Goal: Task Accomplishment & Management: Use online tool/utility

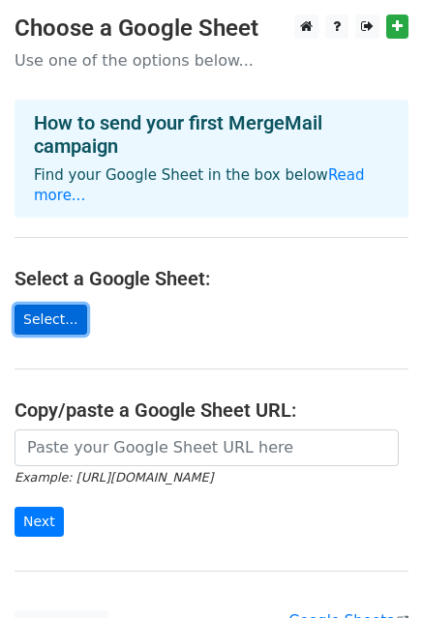
click at [54, 305] on link "Select..." at bounding box center [51, 320] width 73 height 30
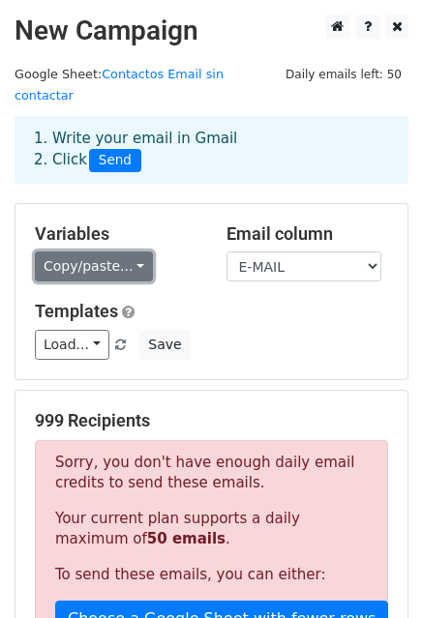
click at [133, 253] on link "Copy/paste..." at bounding box center [94, 266] width 118 height 30
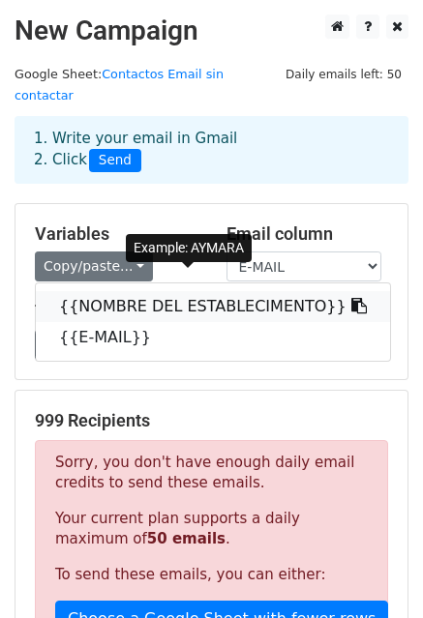
click at [129, 291] on link "{{NOMBRE DEL ESTABLECIMENTO}}" at bounding box center [213, 306] width 354 height 31
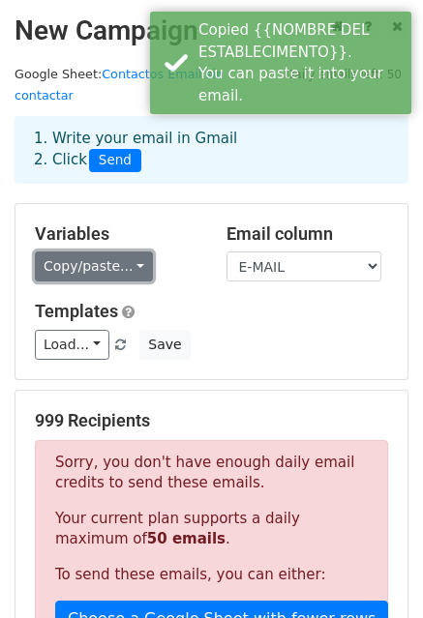
click at [128, 251] on link "Copy/paste..." at bounding box center [94, 266] width 118 height 30
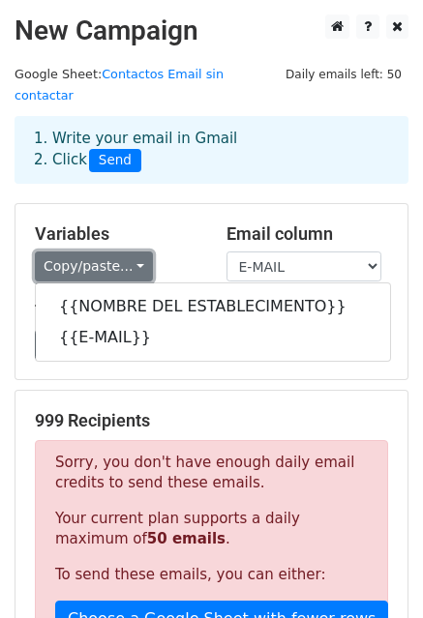
click at [128, 251] on link "Copy/paste..." at bounding box center [94, 266] width 118 height 30
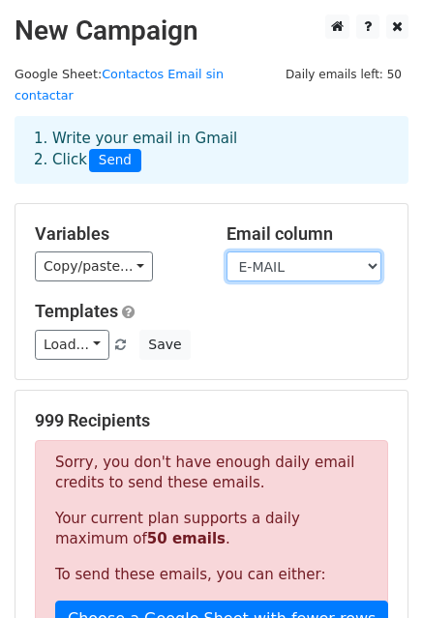
click at [375, 254] on select "NOMBRE DEL ESTABLECIMENTO E-MAIL" at bounding box center [303, 266] width 155 height 30
click at [365, 251] on select "NOMBRE DEL ESTABLECIMENTO E-MAIL" at bounding box center [303, 266] width 155 height 30
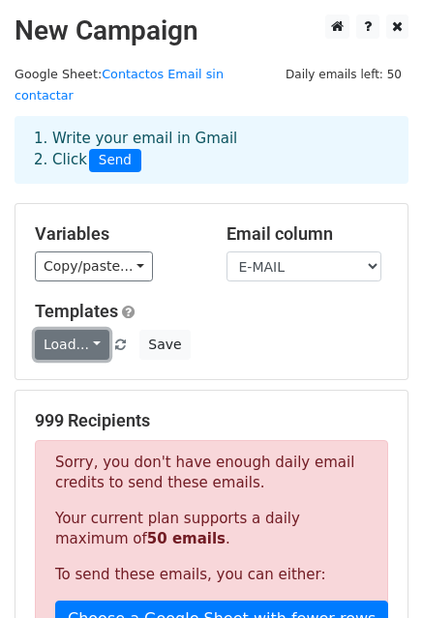
click at [99, 330] on link "Load..." at bounding box center [72, 345] width 74 height 30
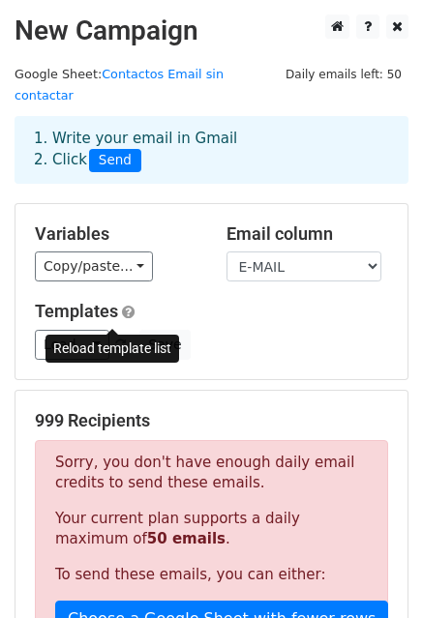
click at [115, 339] on span at bounding box center [120, 345] width 11 height 13
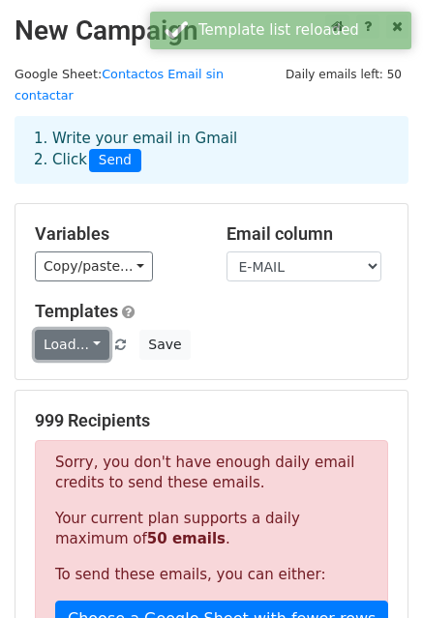
click at [92, 330] on link "Load..." at bounding box center [72, 345] width 74 height 30
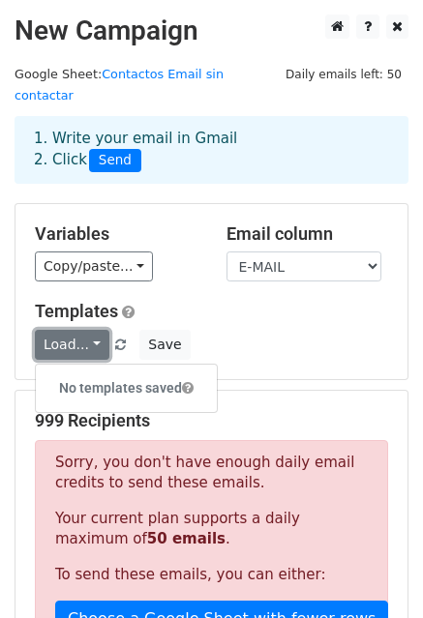
click at [92, 330] on link "Load..." at bounding box center [72, 345] width 74 height 30
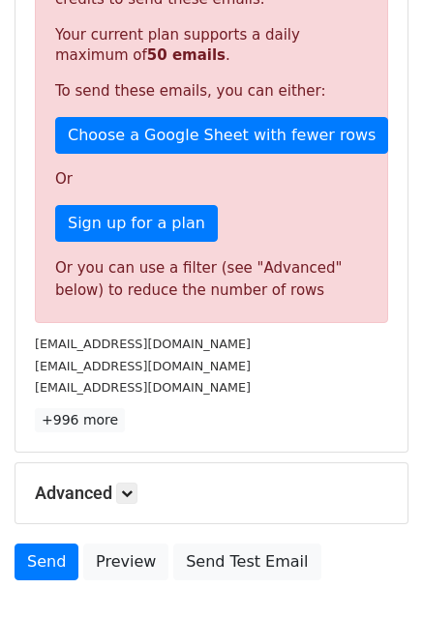
scroll to position [387, 0]
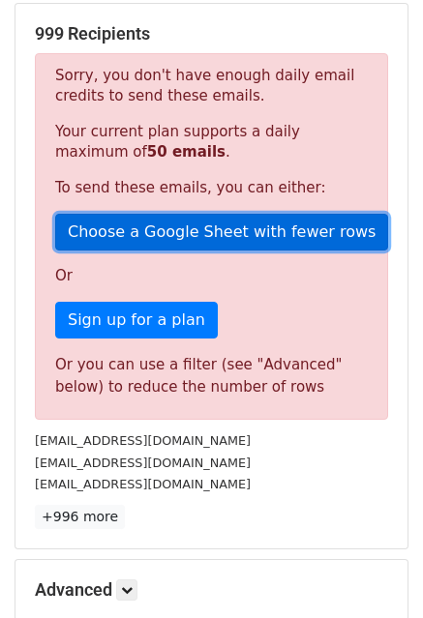
click at [179, 219] on link "Choose a Google Sheet with fewer rows" at bounding box center [221, 232] width 333 height 37
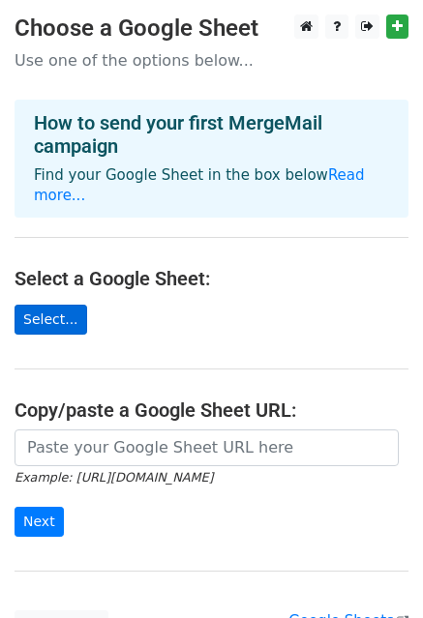
scroll to position [155, 0]
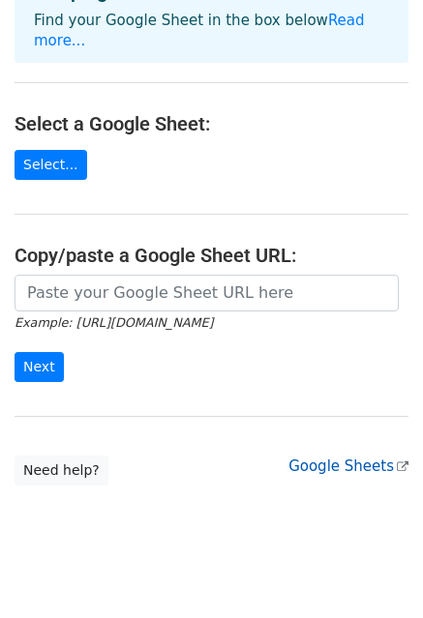
click at [398, 461] on icon at bounding box center [403, 467] width 12 height 12
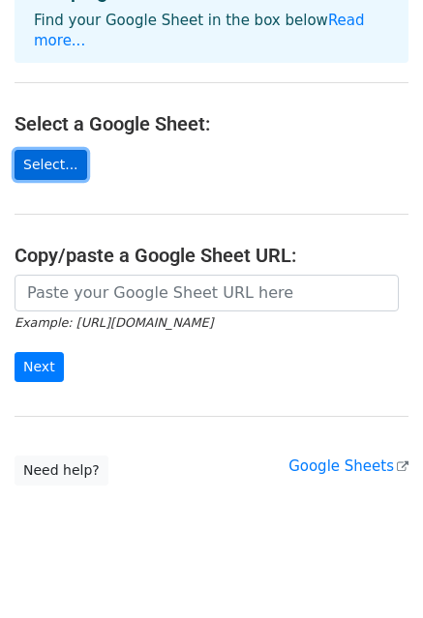
click at [63, 152] on link "Select..." at bounding box center [51, 165] width 73 height 30
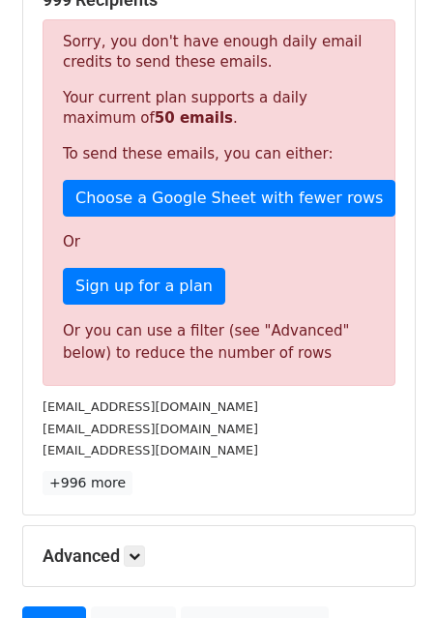
scroll to position [517, 0]
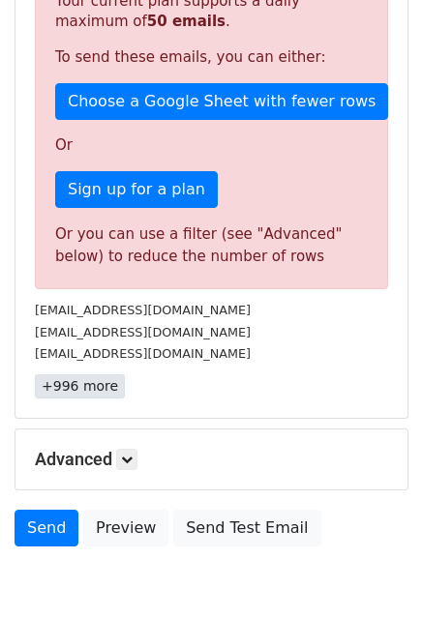
click at [70, 374] on link "+996 more" at bounding box center [80, 386] width 90 height 24
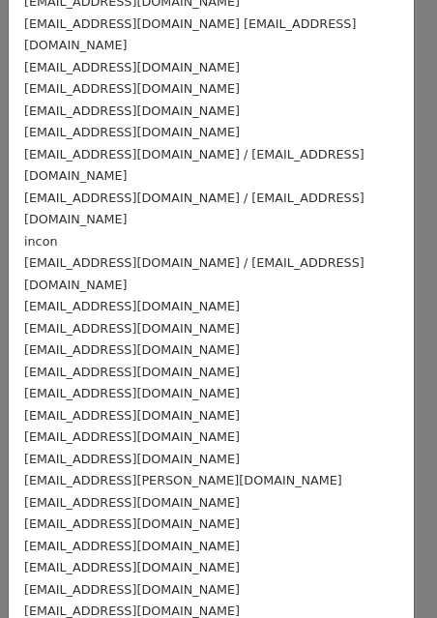
scroll to position [21492, 0]
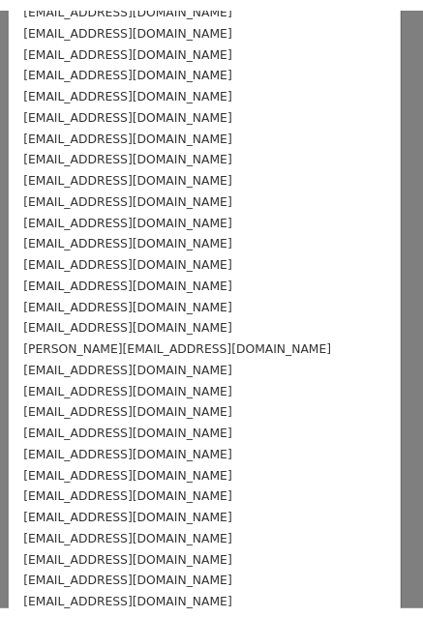
scroll to position [0, 0]
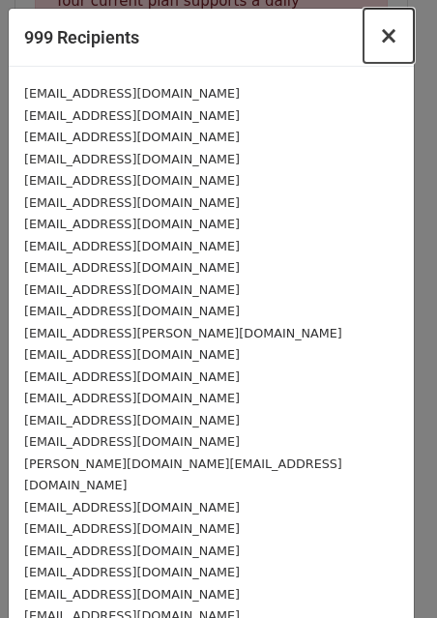
click at [379, 43] on span "×" at bounding box center [388, 35] width 19 height 27
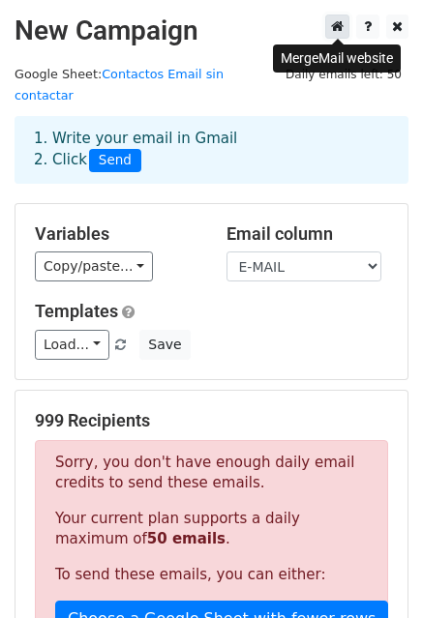
click at [329, 29] on link at bounding box center [337, 27] width 24 height 24
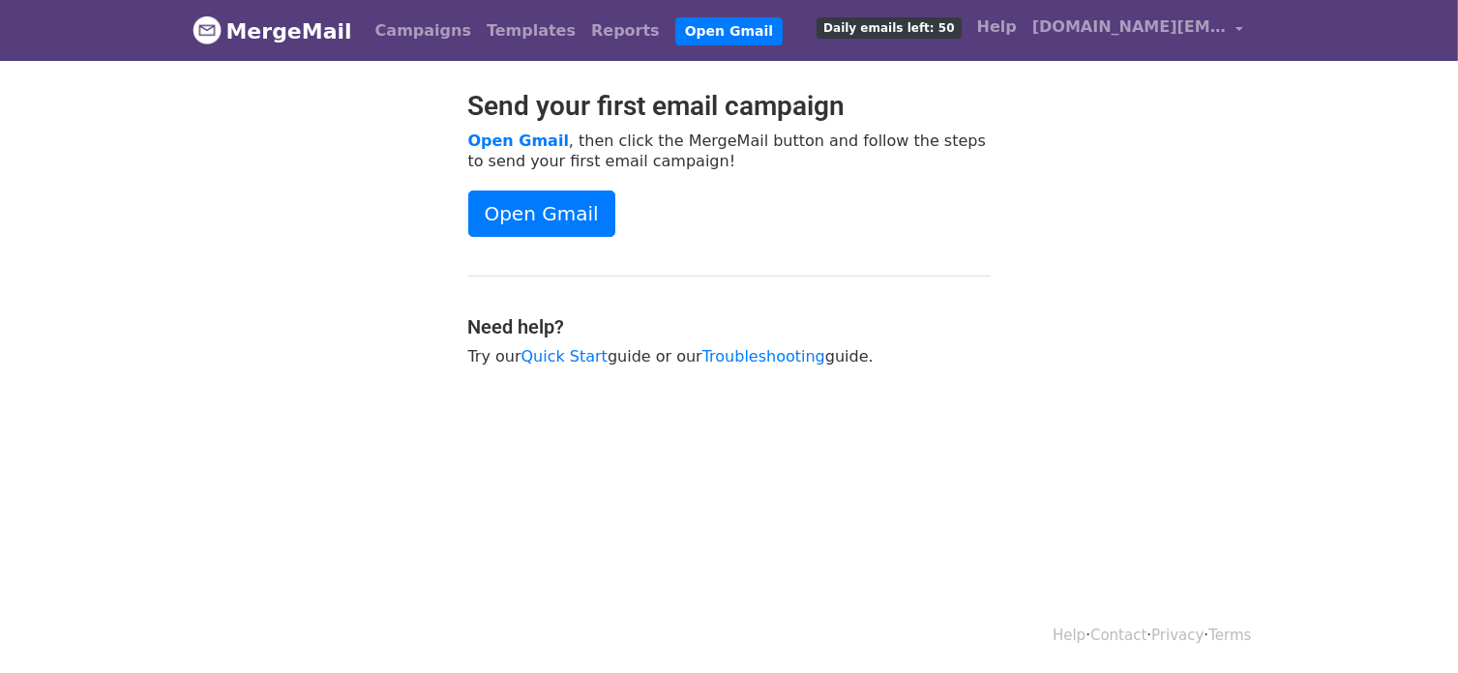
click at [940, 26] on span "Daily emails left: 50" at bounding box center [888, 27] width 144 height 21
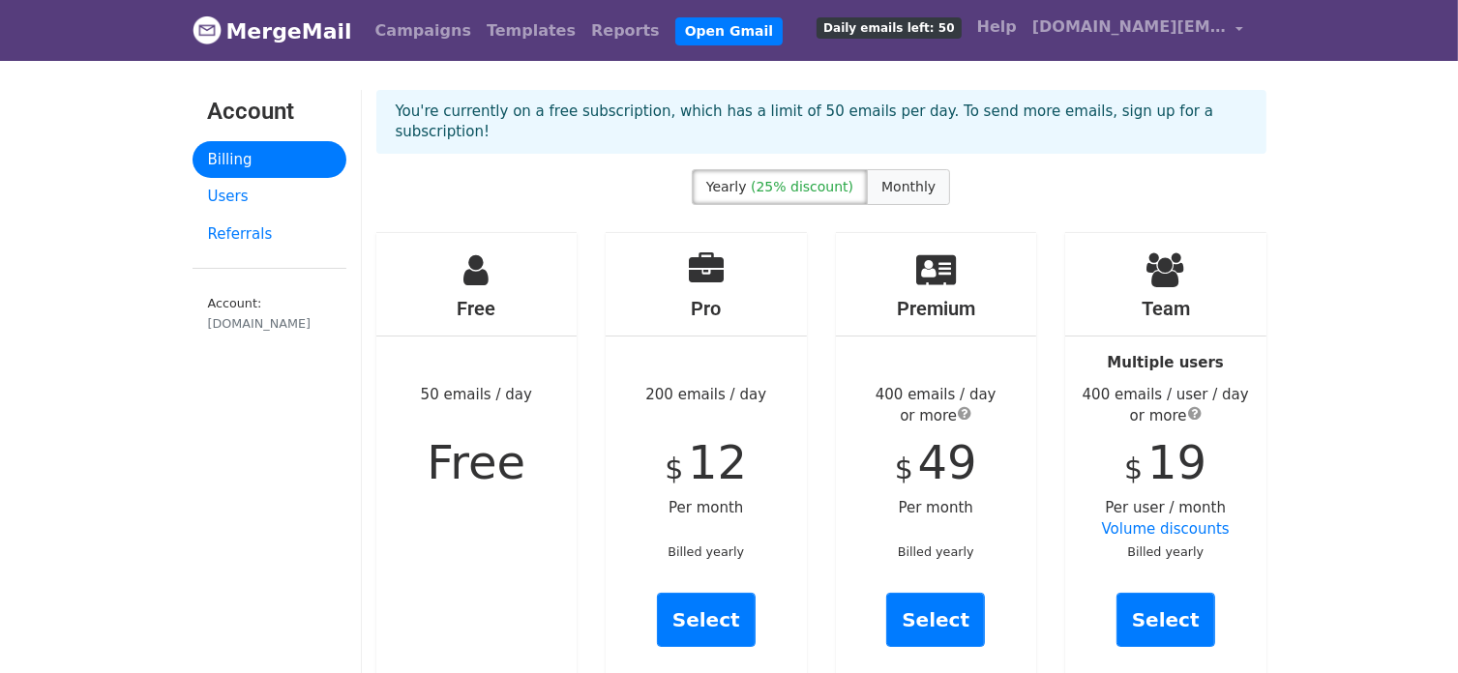
click at [899, 179] on span "Monthly" at bounding box center [908, 186] width 54 height 15
click at [824, 179] on span "(25% discount)" at bounding box center [802, 186] width 103 height 15
click at [1057, 37] on span "[DOMAIN_NAME][EMAIL_ADDRESS][DOMAIN_NAME]" at bounding box center [1128, 26] width 193 height 23
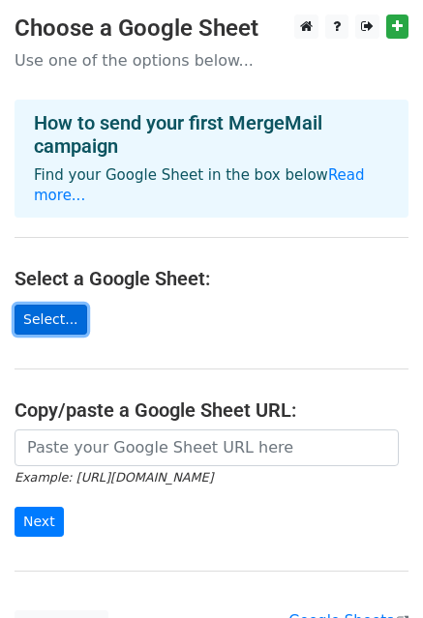
click at [49, 305] on link "Select..." at bounding box center [51, 320] width 73 height 30
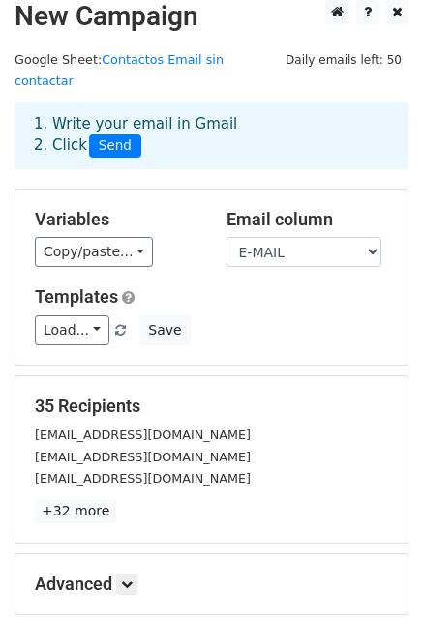
scroll to position [208, 0]
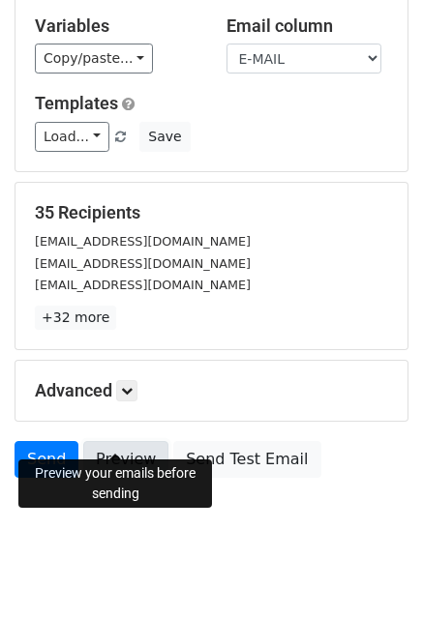
click at [96, 441] on link "Preview" at bounding box center [125, 459] width 85 height 37
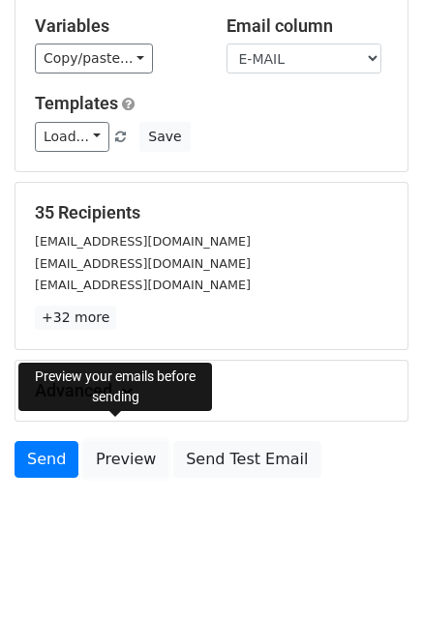
scroll to position [0, 0]
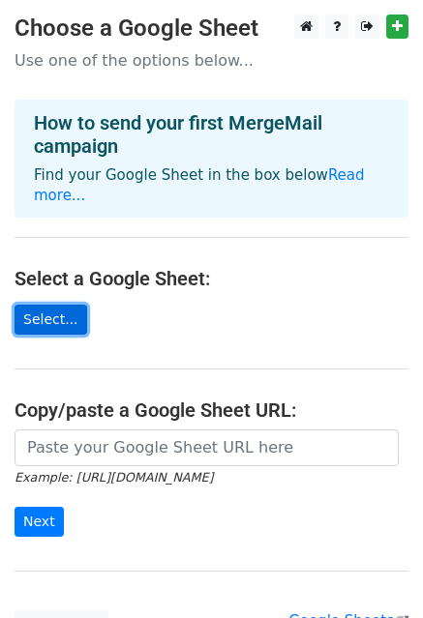
click at [43, 305] on link "Select..." at bounding box center [51, 320] width 73 height 30
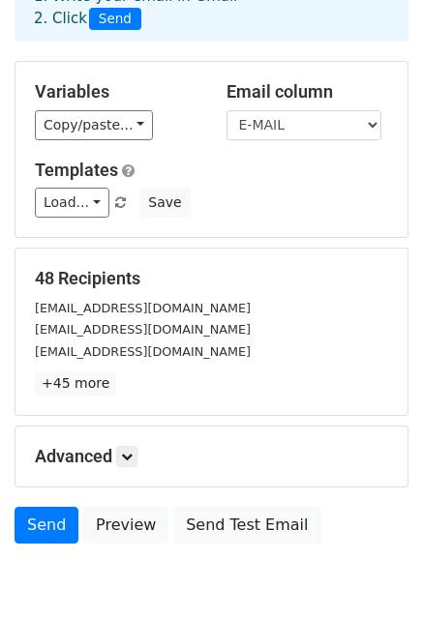
scroll to position [208, 0]
